Goal: Information Seeking & Learning: Learn about a topic

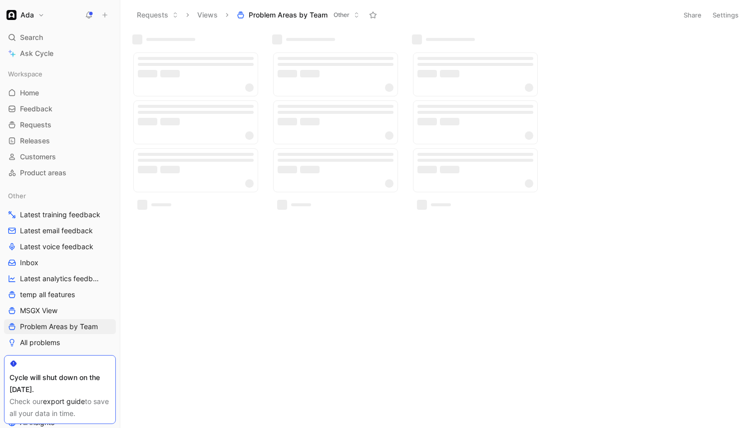
click at [89, 11] on icon at bounding box center [89, 15] width 8 height 8
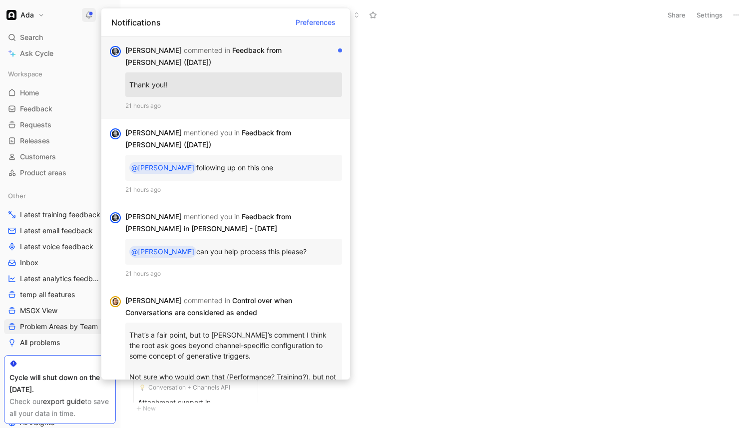
click at [257, 75] on div "Thank you!!" at bounding box center [233, 84] width 217 height 24
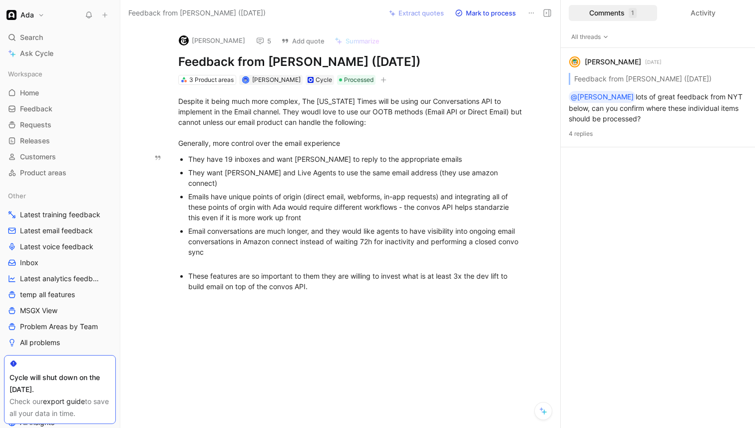
click at [288, 176] on div "They want [PERSON_NAME] and Live Agents to use the same email address (they use…" at bounding box center [356, 177] width 336 height 21
click at [279, 193] on div "Emails have unique points of origin (direct email, webforms, in-app requests) a…" at bounding box center [356, 206] width 336 height 31
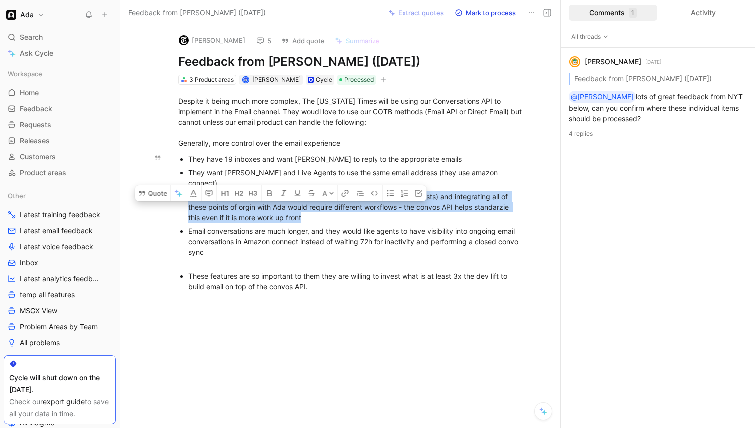
click at [279, 193] on div "Emails have unique points of origin (direct email, webforms, in-app requests) a…" at bounding box center [356, 206] width 336 height 31
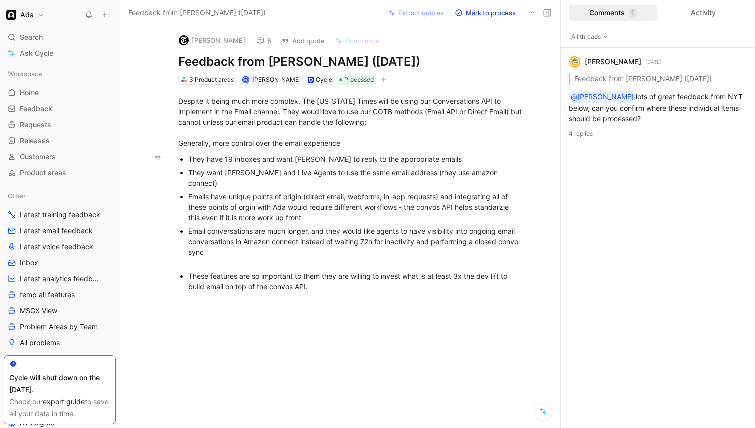
click at [298, 232] on div "Email conversations are much longer, and they would like agents to have visibil…" at bounding box center [356, 247] width 336 height 42
click at [287, 271] on div "These features are so important to them they are willing to invest what is at l…" at bounding box center [356, 281] width 336 height 21
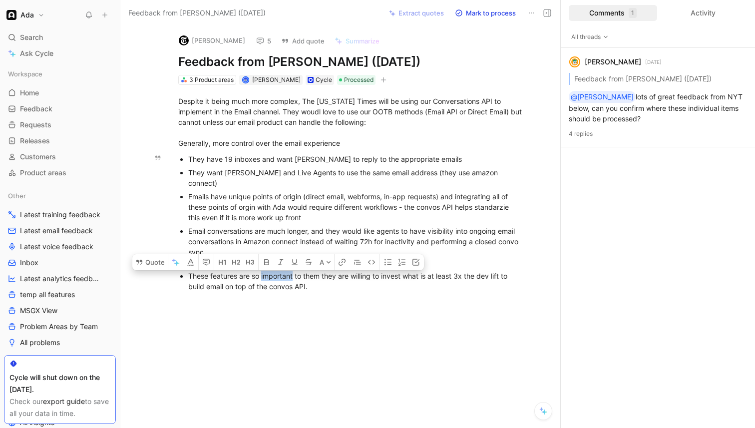
click at [287, 271] on div "These features are so important to them they are willing to invest what is at l…" at bounding box center [356, 281] width 336 height 21
click at [315, 203] on div "Emails have unique points of origin (direct email, webforms, in-app requests) a…" at bounding box center [356, 206] width 336 height 31
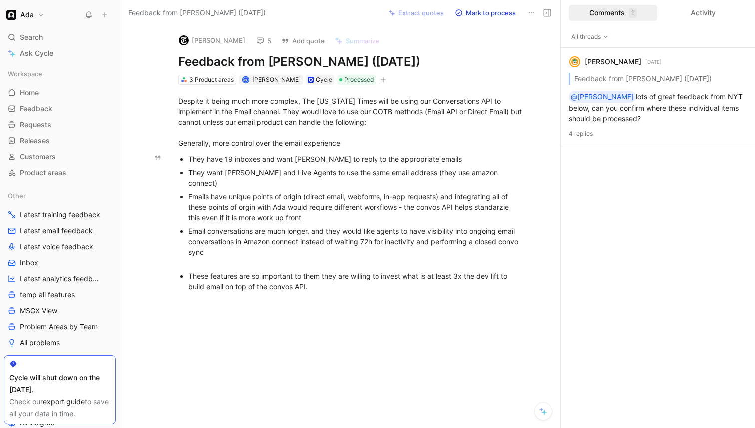
click at [300, 193] on div "Emails have unique points of origin (direct email, webforms, in-app requests) a…" at bounding box center [356, 206] width 336 height 31
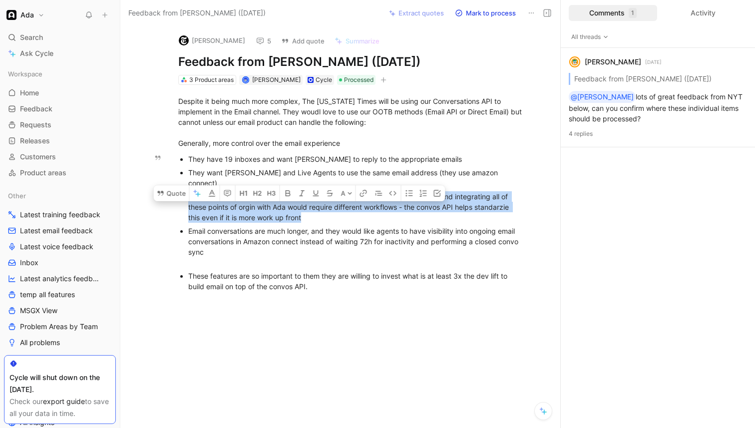
click at [300, 193] on div "Emails have unique points of origin (direct email, webforms, in-app requests) a…" at bounding box center [356, 206] width 336 height 31
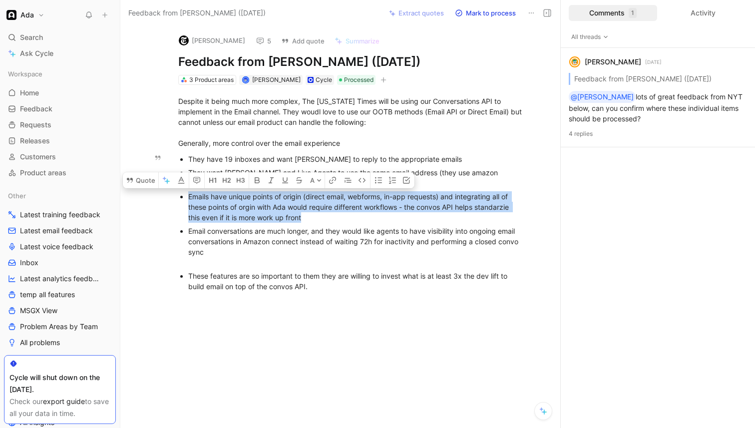
copy div "Emails have unique points of origin (direct email, webforms, in-app requests) a…"
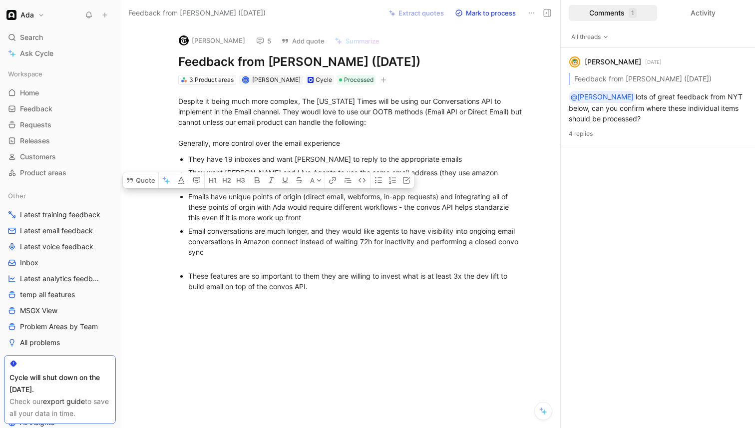
click at [336, 228] on div "Email conversations are much longer, and they would like agents to have visibil…" at bounding box center [356, 247] width 336 height 42
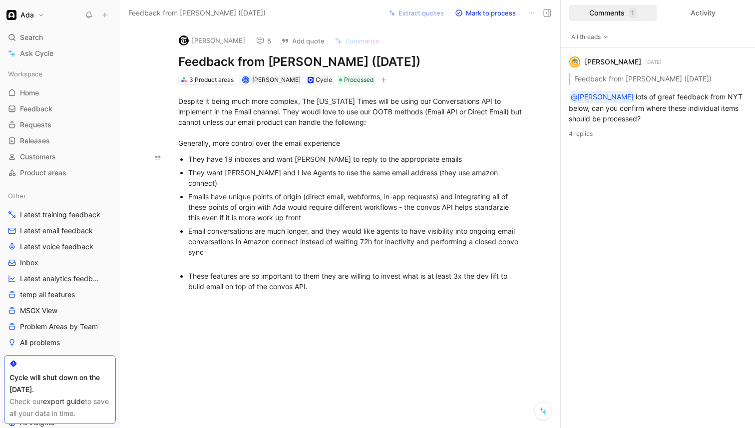
click at [288, 193] on div "Emails have unique points of origin (direct email, webforms, in-app requests) a…" at bounding box center [356, 206] width 336 height 31
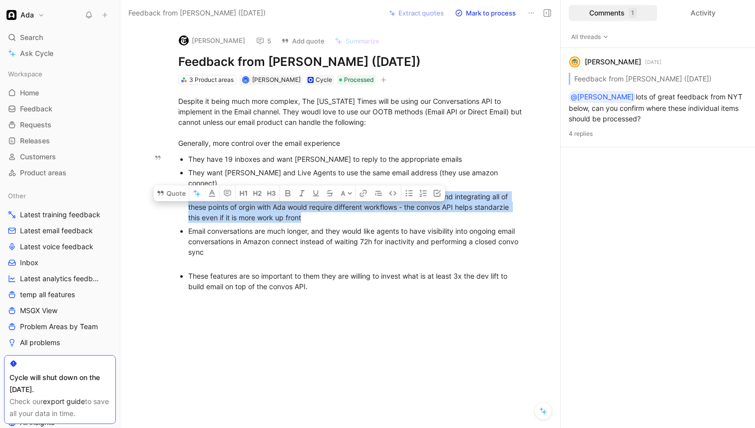
click at [288, 193] on div "Emails have unique points of origin (direct email, webforms, in-app requests) a…" at bounding box center [356, 206] width 336 height 31
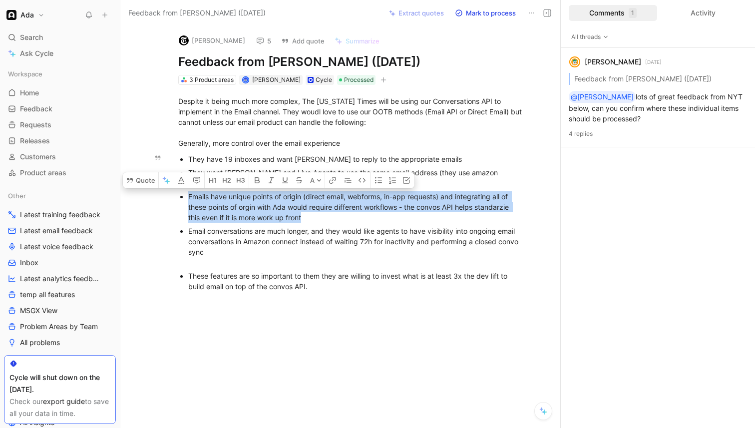
copy div "Emails have unique points of origin (direct email, webforms, in-app requests) a…"
